Goal: Find contact information

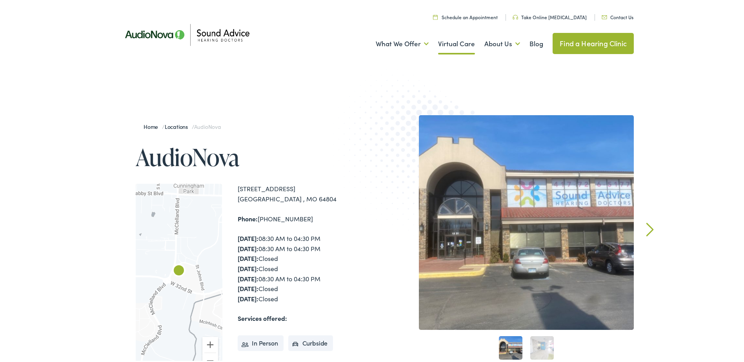
click at [461, 44] on link "Virtual Care" at bounding box center [456, 42] width 37 height 29
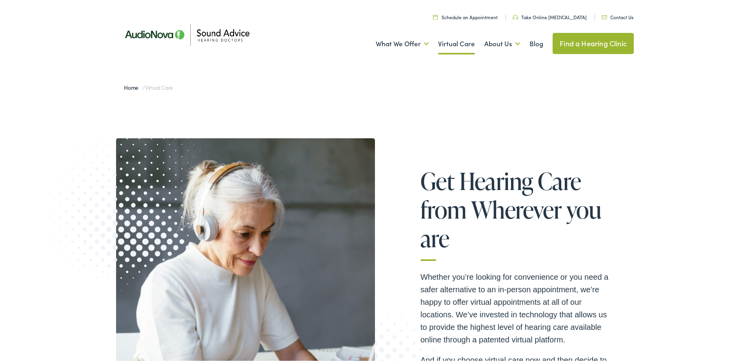
click at [619, 16] on link "Contact Us" at bounding box center [618, 15] width 32 height 7
